Goal: Information Seeking & Learning: Learn about a topic

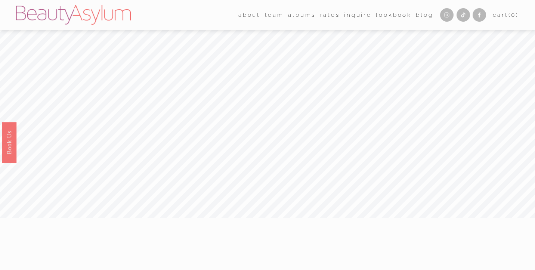
click at [325, 18] on link "Rates" at bounding box center [330, 15] width 20 height 12
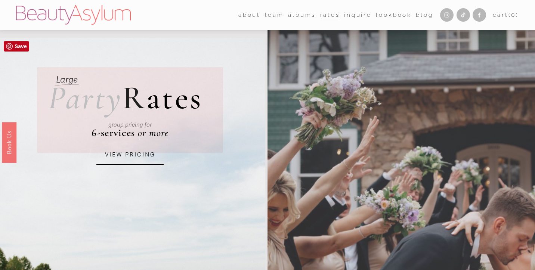
click at [129, 154] on link "VIEW PRICING" at bounding box center [129, 155] width 67 height 20
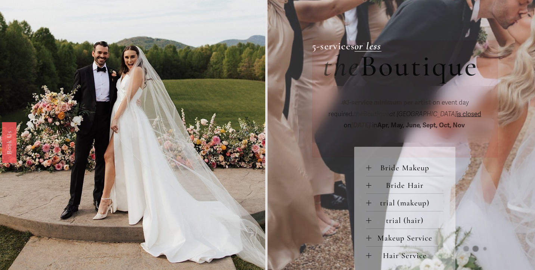
scroll to position [236, 0]
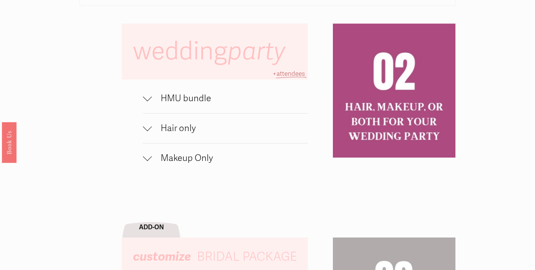
scroll to position [477, 0]
click at [148, 128] on div at bounding box center [147, 126] width 9 height 9
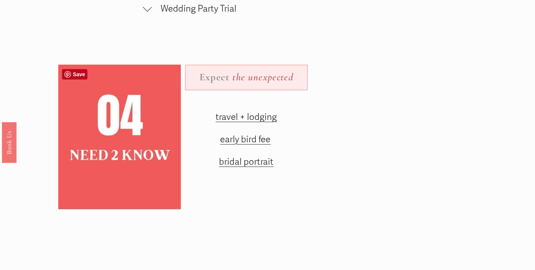
scroll to position [913, 0]
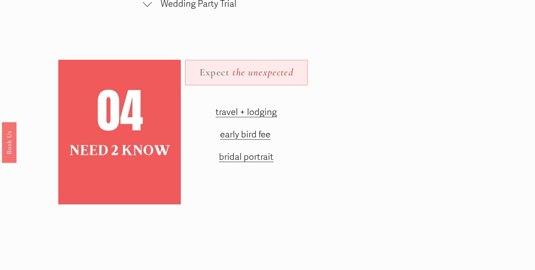
click at [234, 114] on span "travel + lodging" at bounding box center [246, 112] width 61 height 11
